Goal: Transaction & Acquisition: Purchase product/service

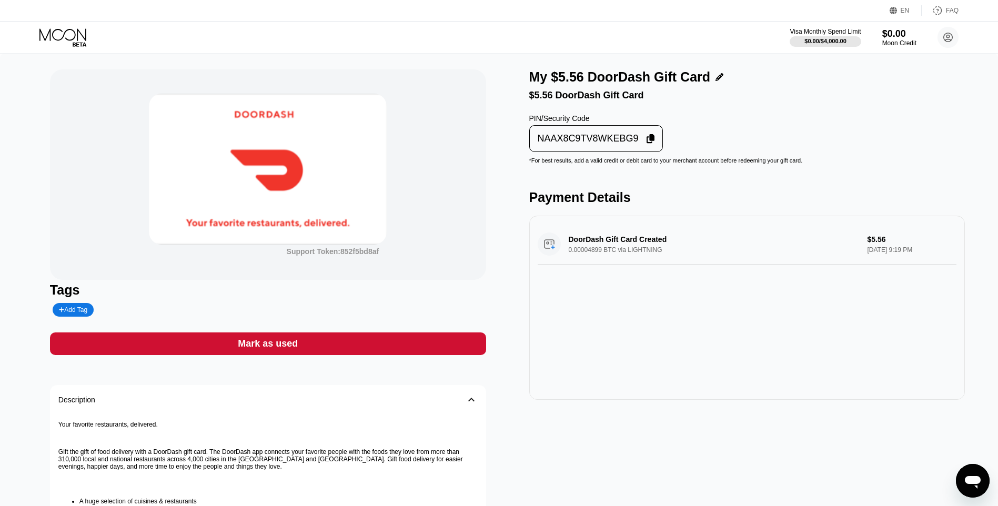
click at [411, 325] on div "Support Token: 852f5bd8af Tags Add Tag Mark as used Description 󰅀 Your favorite…" at bounding box center [268, 363] width 436 height 589
click at [432, 337] on div "Mark as used" at bounding box center [268, 344] width 436 height 23
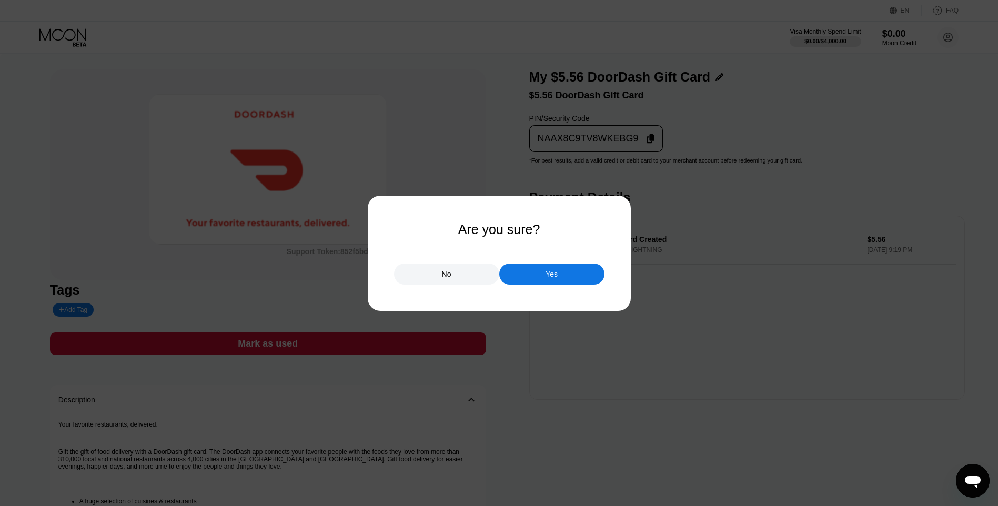
click at [549, 262] on div "No Yes" at bounding box center [499, 269] width 210 height 32
click at [548, 266] on div "Yes" at bounding box center [551, 274] width 105 height 21
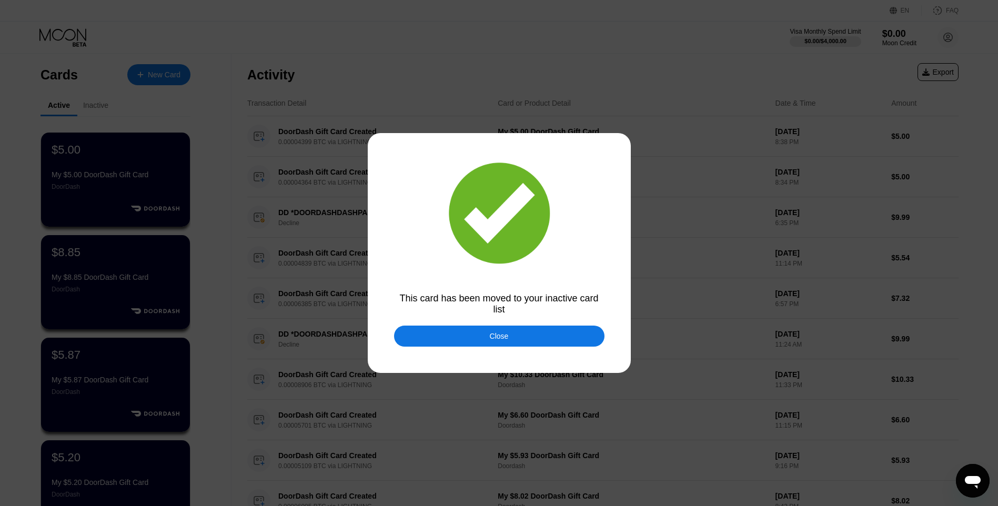
click at [477, 334] on div "Close" at bounding box center [499, 336] width 210 height 21
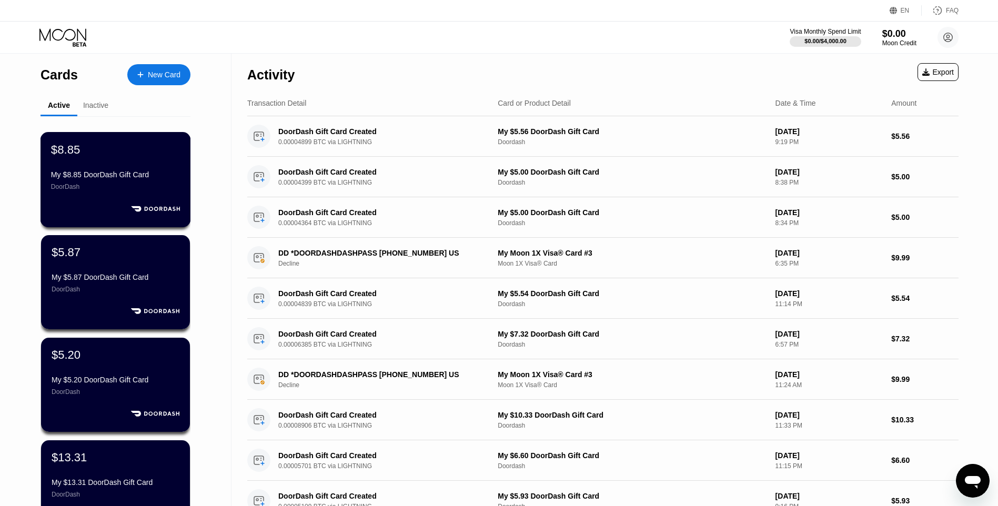
click at [72, 156] on div "$8.85" at bounding box center [65, 150] width 29 height 14
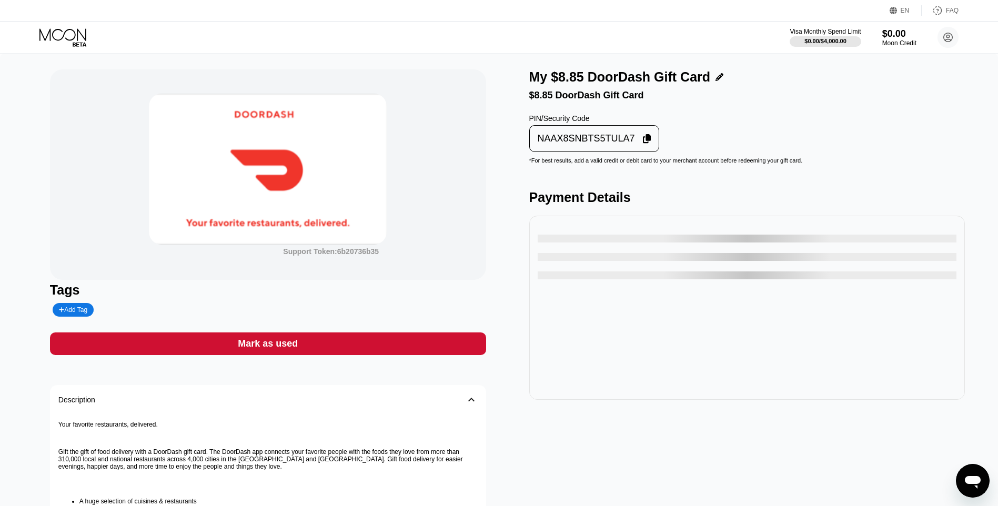
click at [547, 145] on div "NAAX8SNBTS5TULA7" at bounding box center [586, 139] width 97 height 12
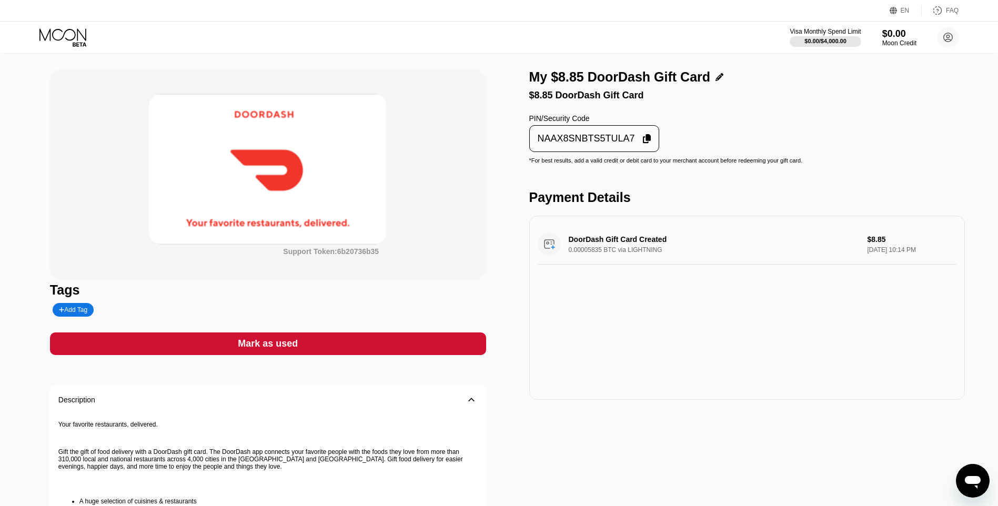
drag, startPoint x: 71, startPoint y: 34, endPoint x: 77, endPoint y: 38, distance: 8.3
click at [71, 34] on icon at bounding box center [63, 37] width 49 height 18
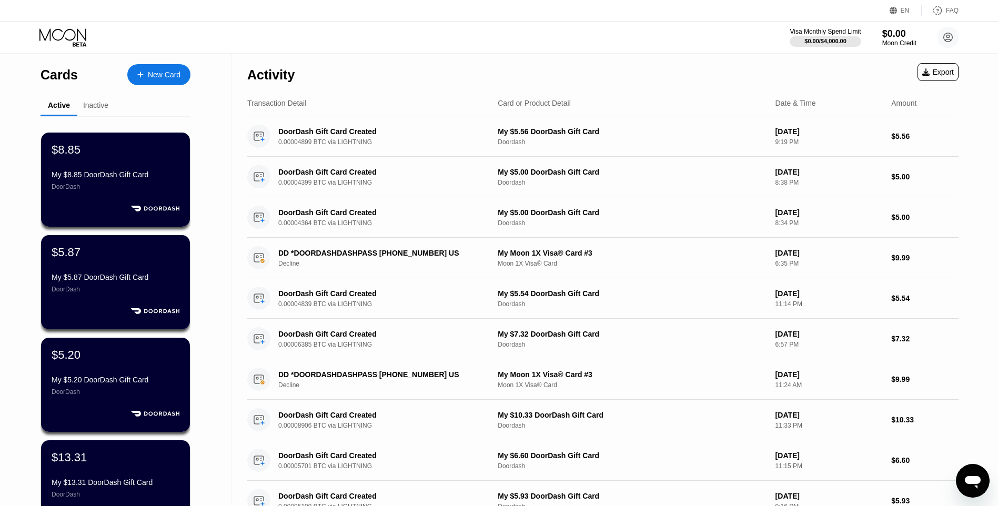
click at [155, 65] on div "New Card" at bounding box center [158, 74] width 63 height 21
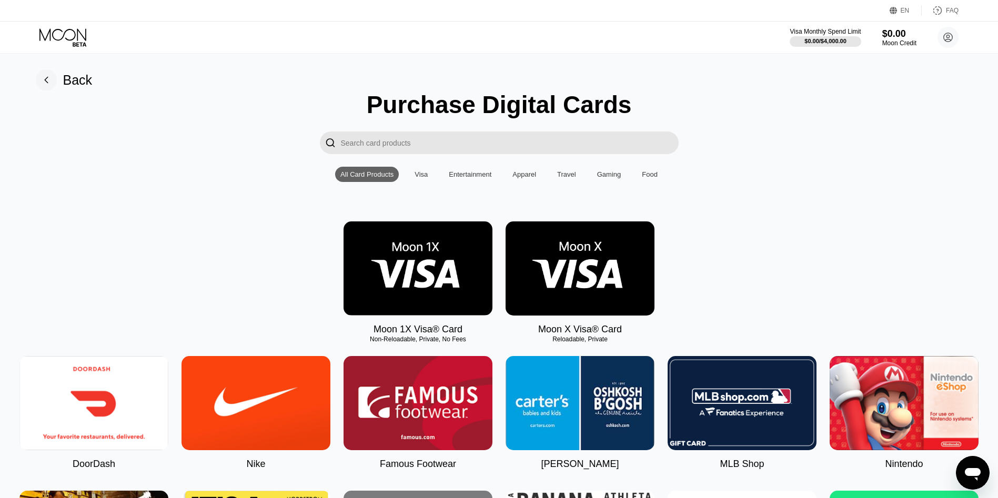
click at [87, 414] on img at bounding box center [93, 403] width 149 height 94
type input "0"
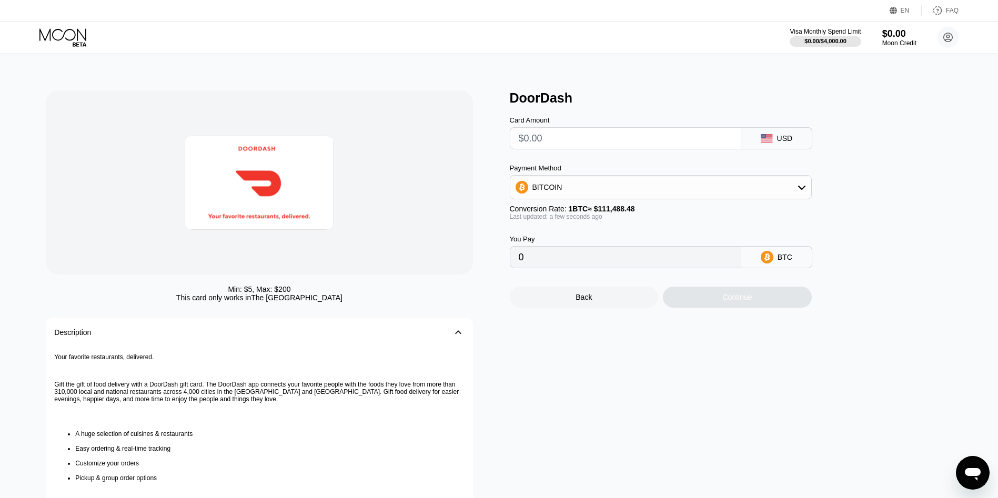
click at [537, 143] on input "text" at bounding box center [626, 138] width 214 height 21
type input "$5"
type input "0.00004485"
type input "$5.35"
type input "0.00004799"
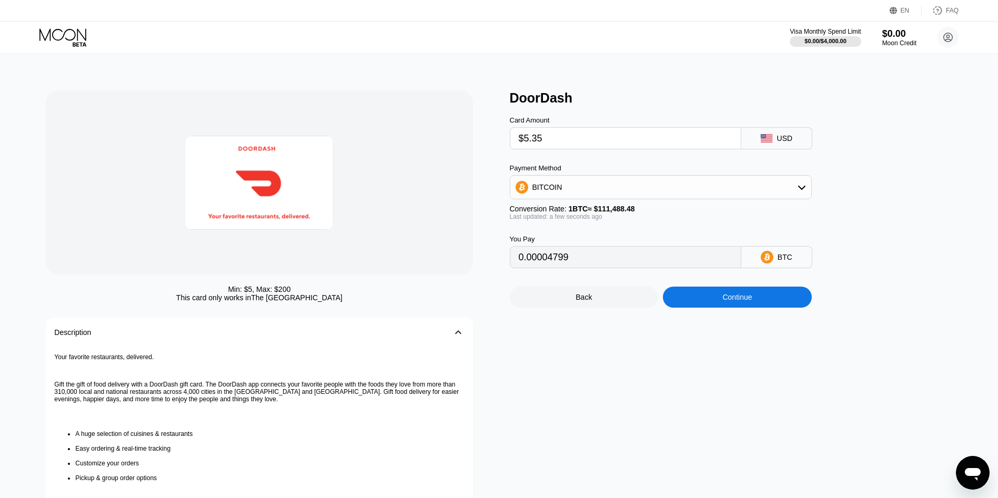
type input "$5.35"
click at [710, 296] on div "Continue" at bounding box center [737, 297] width 149 height 21
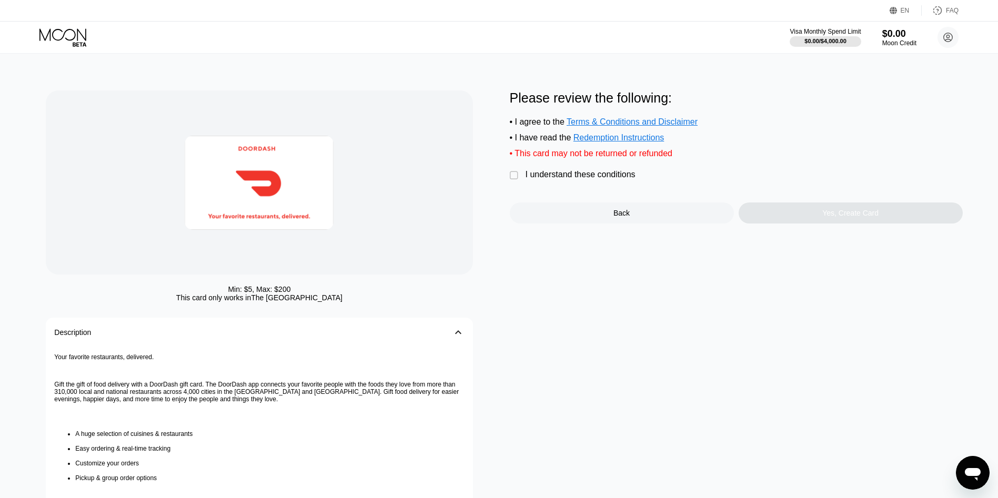
click at [602, 190] on div "Please review the following: • I agree to the Terms & Conditions and Disclaimer…" at bounding box center [736, 156] width 453 height 133
drag, startPoint x: 603, startPoint y: 186, endPoint x: 610, endPoint y: 191, distance: 8.3
click at [604, 179] on div "I understand these conditions" at bounding box center [581, 174] width 110 height 9
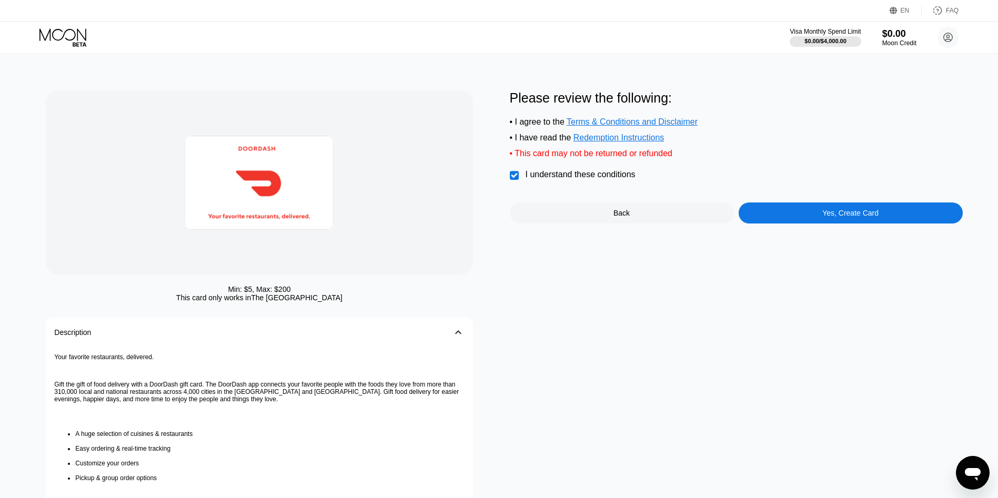
click at [791, 224] on div "Yes, Create Card" at bounding box center [851, 213] width 224 height 21
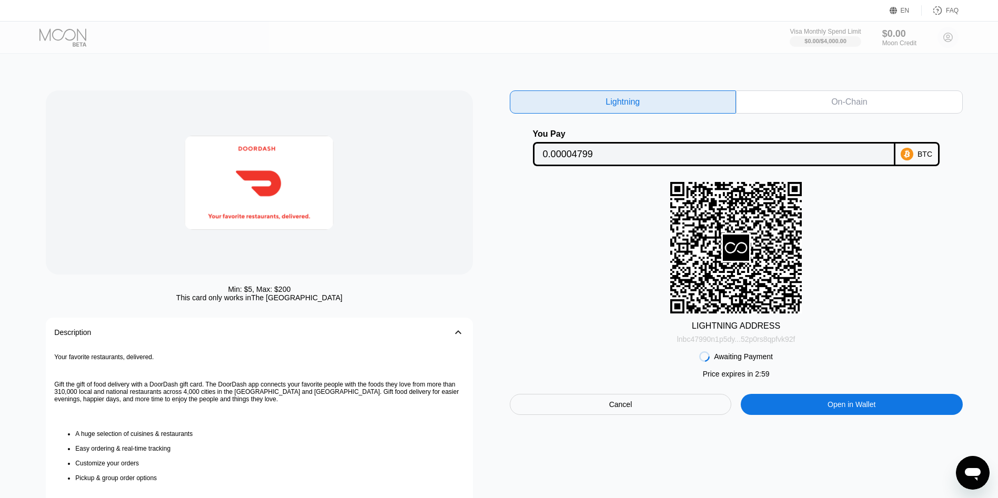
click at [735, 344] on div "lnbc47990n1p5dy...52p0rs8qpfvk92f" at bounding box center [736, 339] width 118 height 8
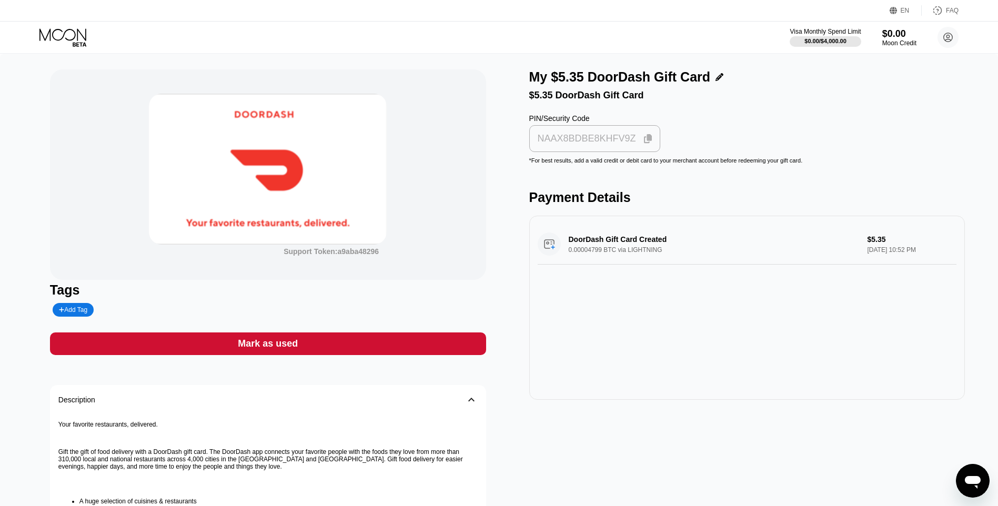
click at [598, 131] on div "NAAX8BDBE8KHFV9Z" at bounding box center [595, 138] width 132 height 27
click at [481, 341] on div "Mark as used" at bounding box center [268, 344] width 436 height 23
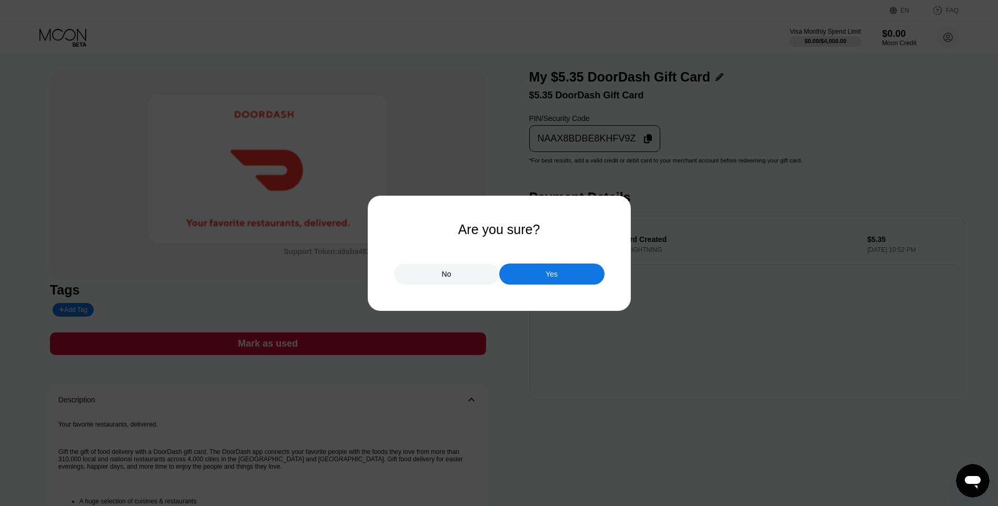
drag, startPoint x: 537, startPoint y: 274, endPoint x: 524, endPoint y: 275, distance: 13.2
click at [536, 274] on div "Yes" at bounding box center [551, 274] width 105 height 21
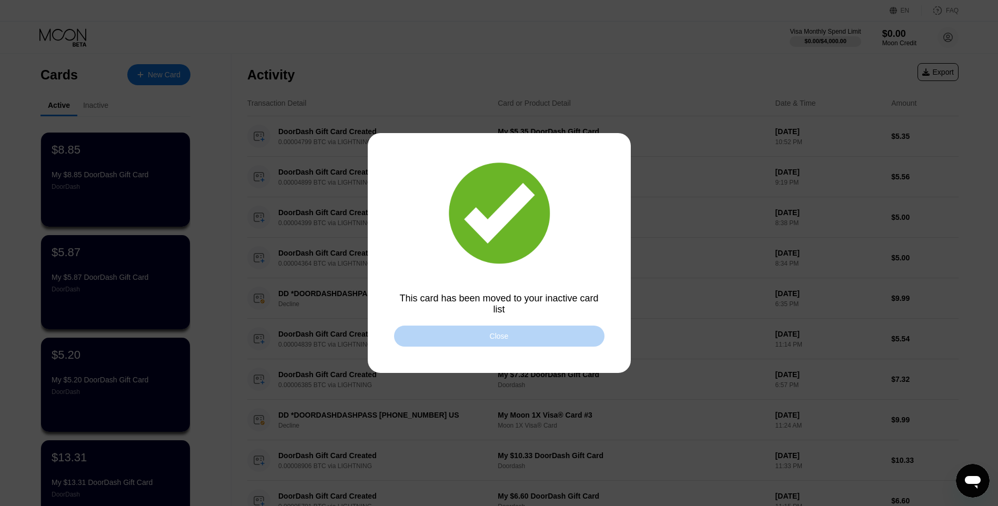
click at [495, 340] on div "Close" at bounding box center [499, 336] width 19 height 8
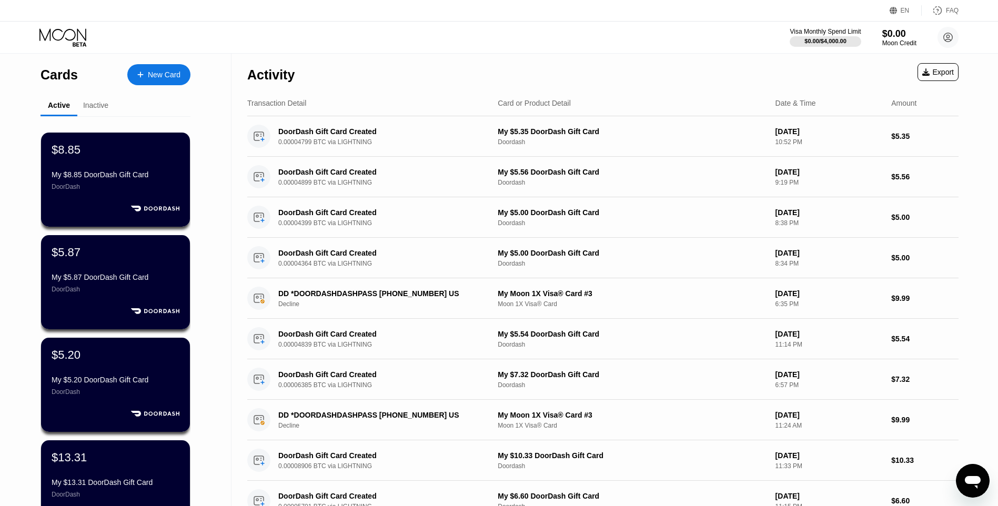
drag, startPoint x: 172, startPoint y: 87, endPoint x: 171, endPoint y: 78, distance: 9.0
click at [172, 86] on div "Cards New Card" at bounding box center [116, 72] width 150 height 37
click at [172, 76] on div "New Card" at bounding box center [164, 75] width 33 height 9
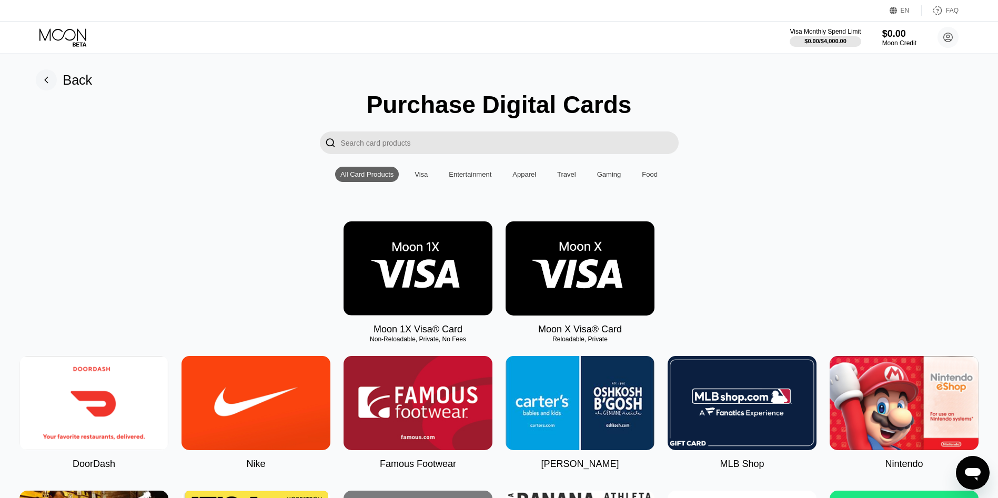
click at [115, 422] on img at bounding box center [93, 403] width 149 height 94
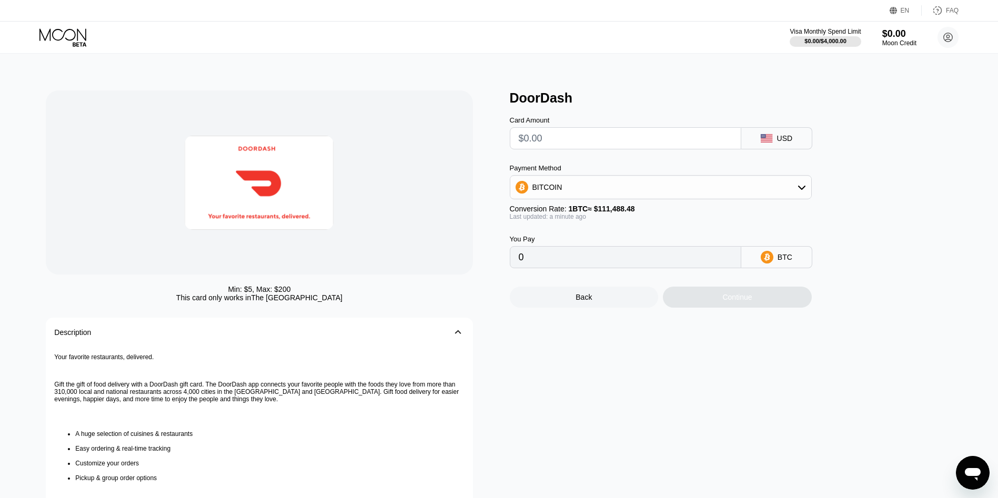
click at [614, 147] on input "text" at bounding box center [626, 138] width 214 height 21
type input "$9"
type input "0.00008073"
type input "$9.88"
type input "0.00008862"
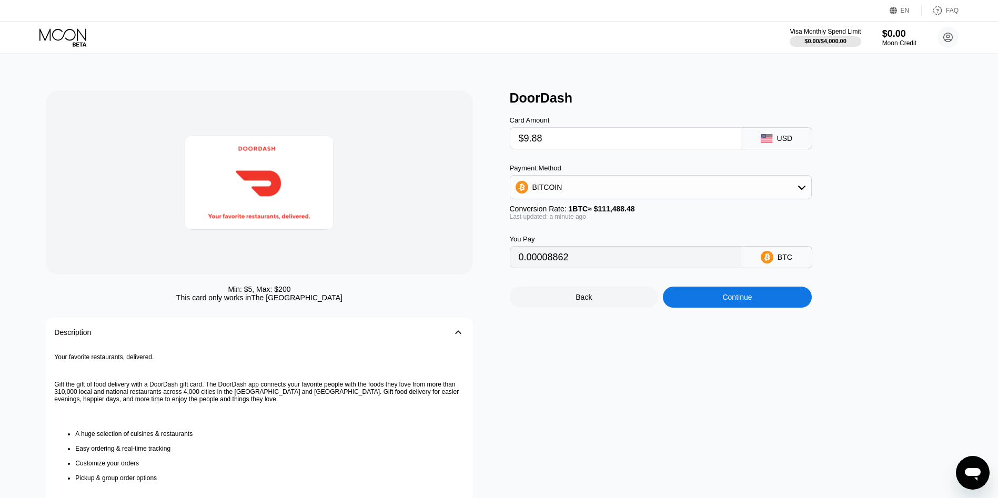
type input "$9.88"
click at [722, 300] on div "Continue" at bounding box center [736, 297] width 29 height 8
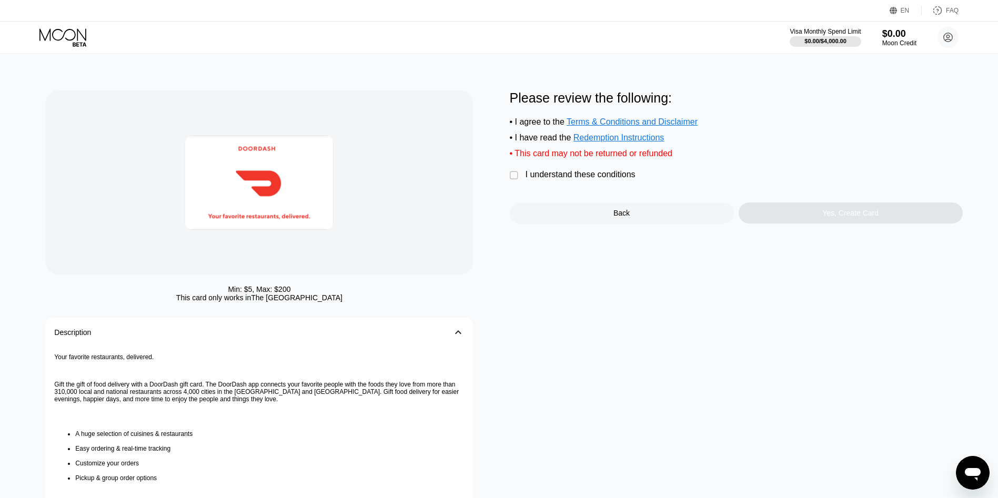
drag, startPoint x: 627, startPoint y: 182, endPoint x: 623, endPoint y: 187, distance: 5.7
click at [621, 179] on div "I understand these conditions" at bounding box center [581, 174] width 110 height 9
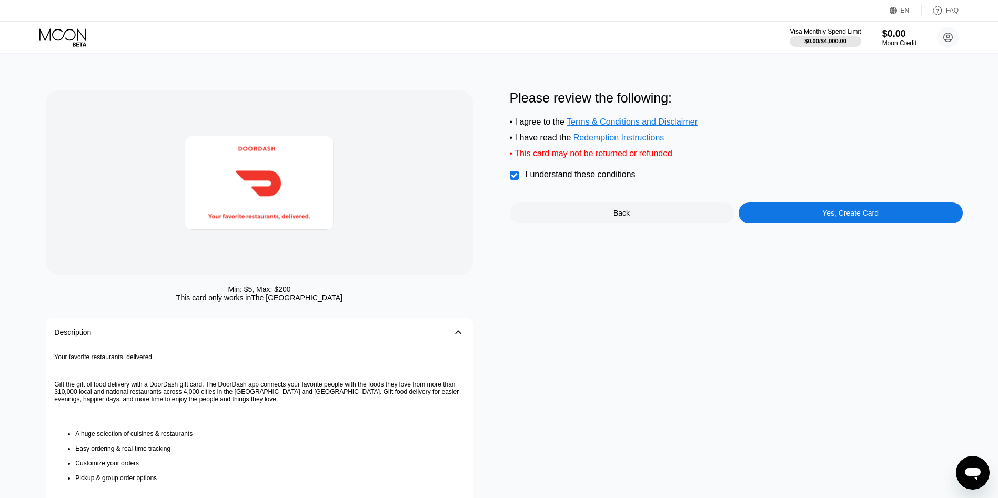
click at [780, 209] on div "Please review the following: • I agree to the Terms & Conditions and Disclaimer…" at bounding box center [736, 156] width 453 height 133
click at [786, 220] on div "Yes, Create Card" at bounding box center [851, 213] width 224 height 21
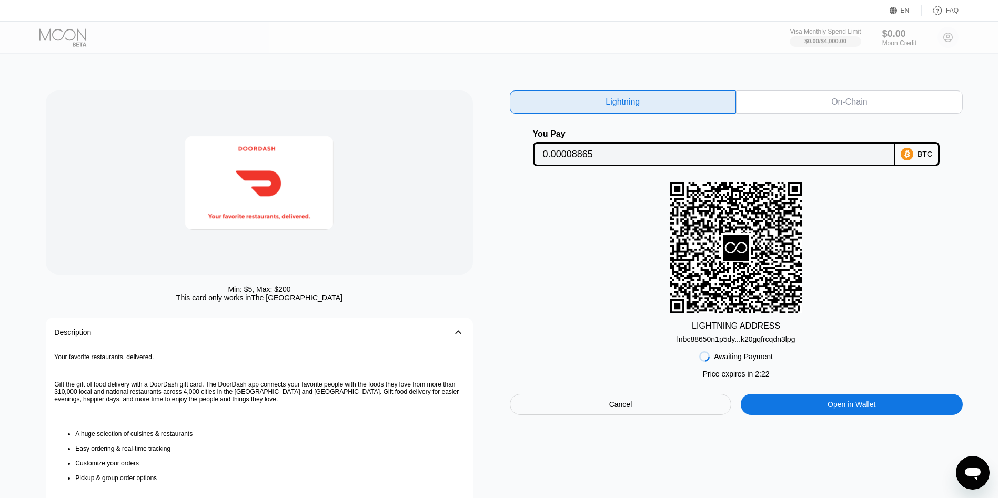
click at [749, 341] on div "lnbc88650n1p5dy...k20gqfrcqdn3lpg" at bounding box center [736, 339] width 118 height 8
drag, startPoint x: 719, startPoint y: 345, endPoint x: 692, endPoint y: 310, distance: 44.0
click at [718, 344] on div "lnbc88650n1p5dy...k20gqfrcqdn3lpg" at bounding box center [736, 339] width 118 height 8
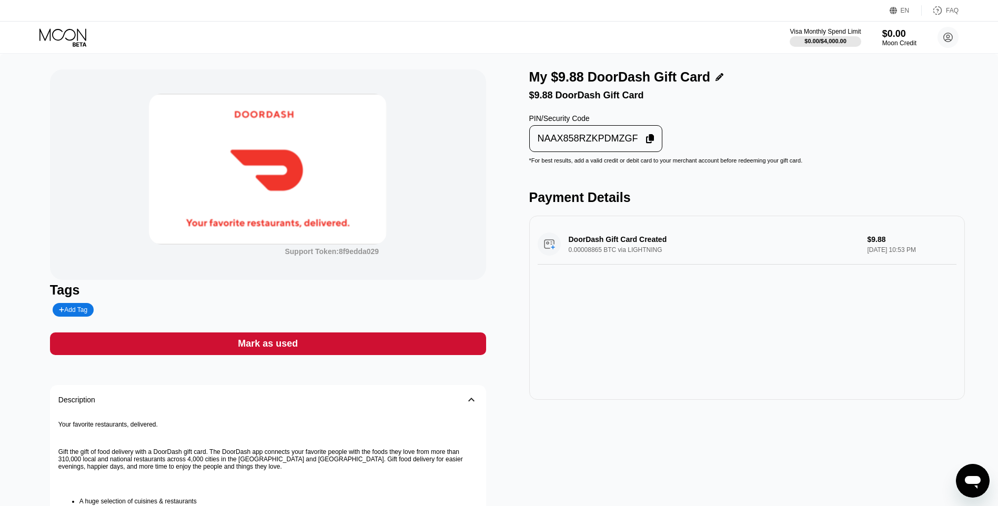
click at [573, 149] on div "NAAX858RZKPDMZGF" at bounding box center [595, 138] width 127 height 21
